Goal: Find specific page/section: Find specific page/section

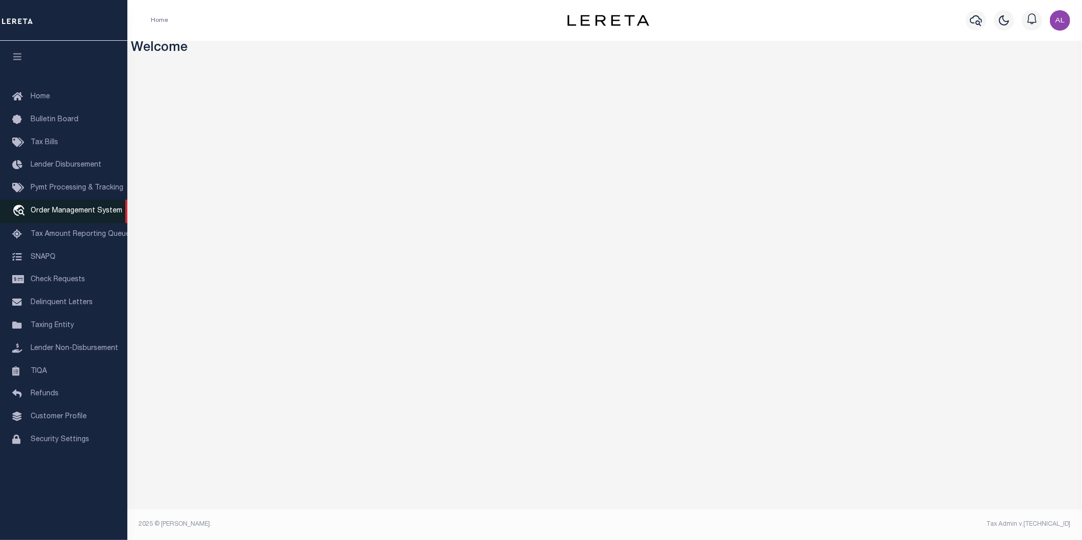
click at [61, 212] on span "Order Management System" at bounding box center [77, 210] width 92 height 7
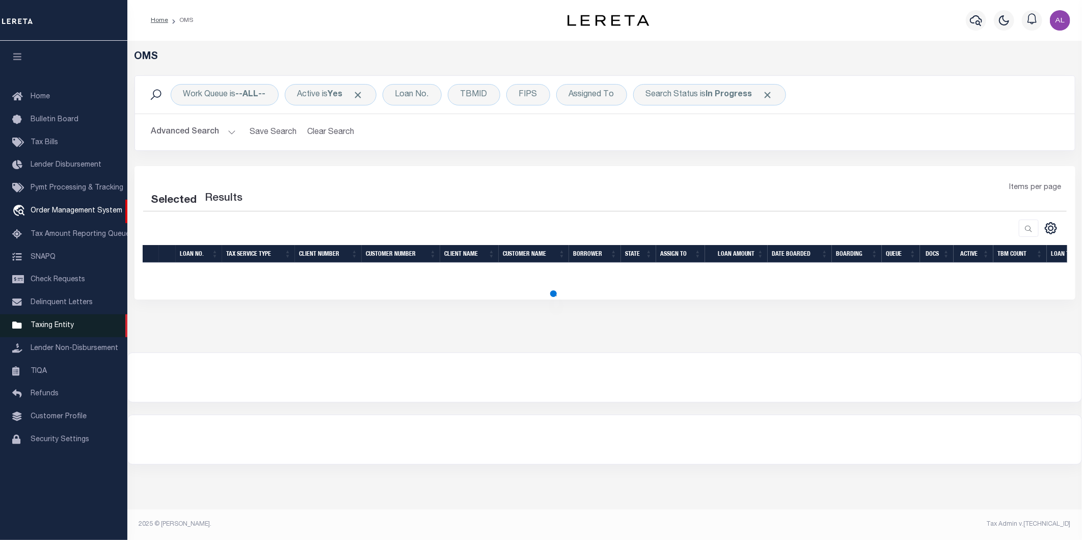
click at [74, 328] on link "Taxing Entity" at bounding box center [63, 325] width 127 height 23
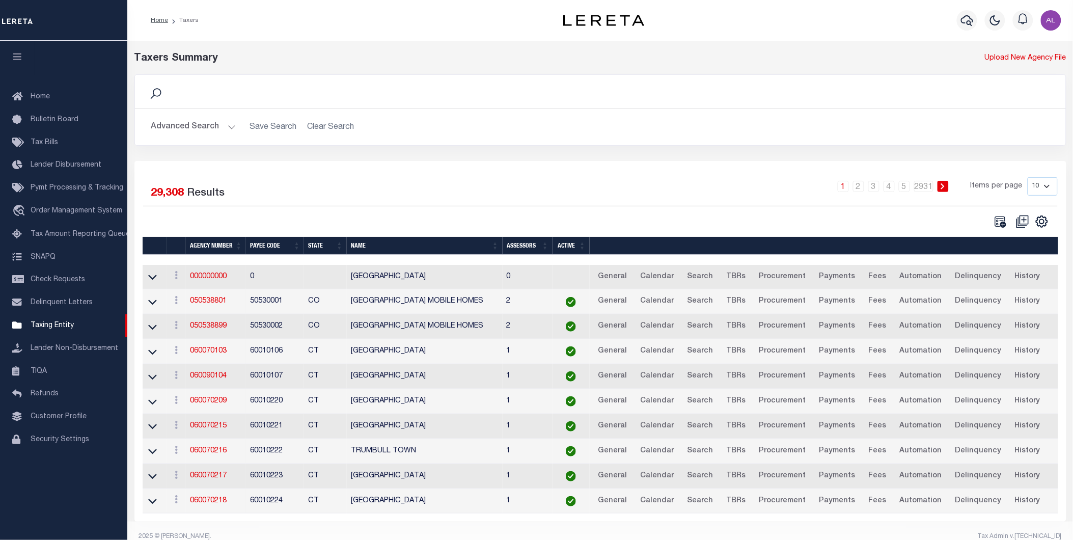
click at [227, 123] on button "Advanced Search" at bounding box center [193, 127] width 85 height 20
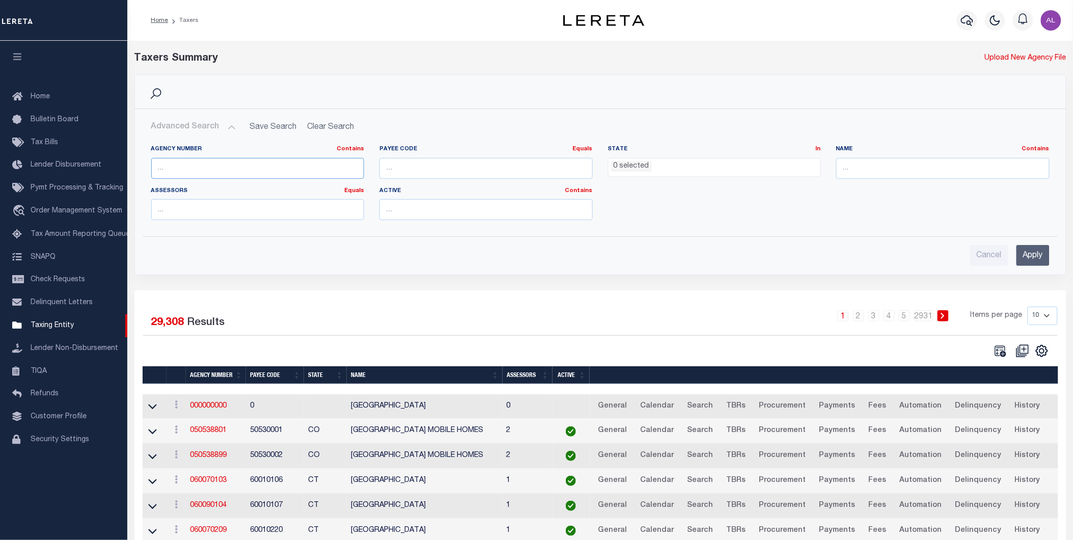
click at [179, 173] on input "text" at bounding box center [257, 168] width 213 height 21
paste input "060050109"
type input "060050109"
click at [1027, 253] on input "Apply" at bounding box center [1033, 255] width 33 height 21
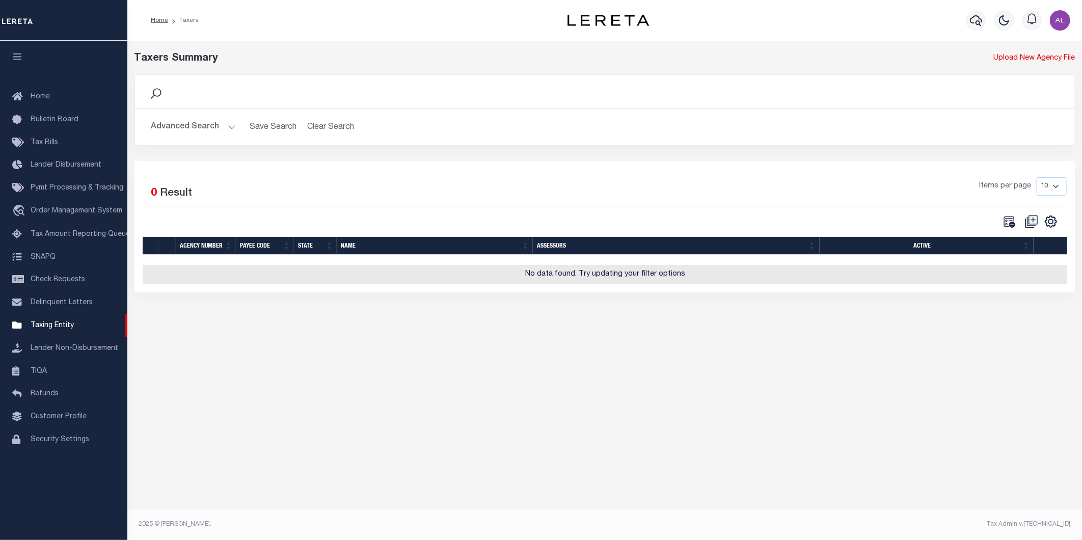
click at [224, 124] on button "Advanced Search" at bounding box center [193, 127] width 85 height 20
